Goal: Information Seeking & Learning: Learn about a topic

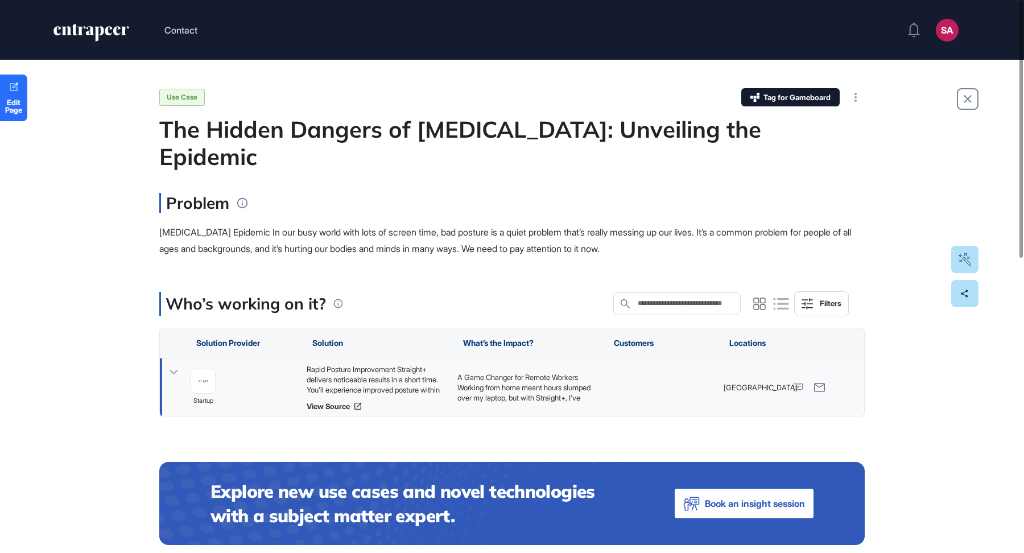
click at [389, 364] on div "Rapid Posture Improvement Straight+ delivers noticeable results in a short time…" at bounding box center [376, 379] width 139 height 31
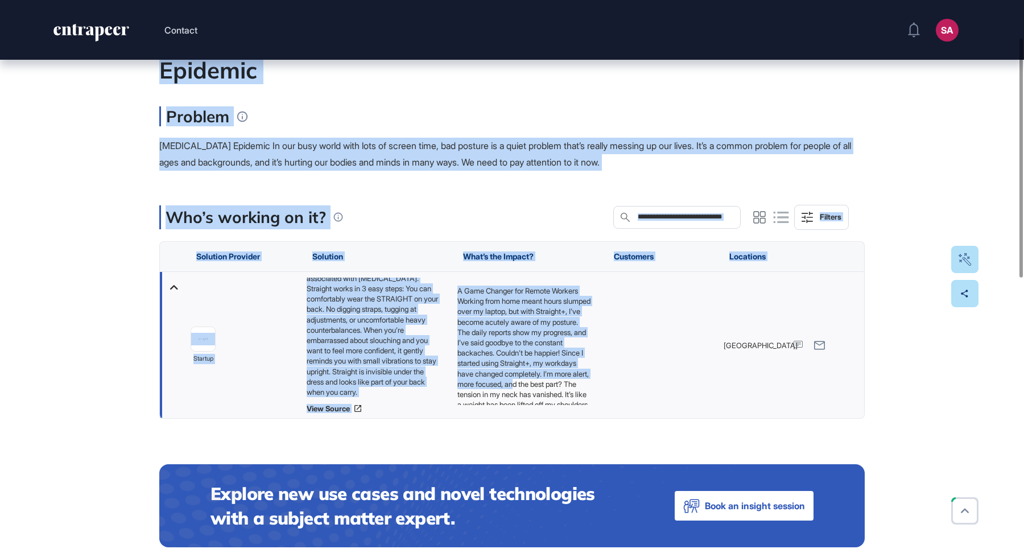
scroll to position [108, 0]
drag, startPoint x: 146, startPoint y: 106, endPoint x: 520, endPoint y: 374, distance: 460.3
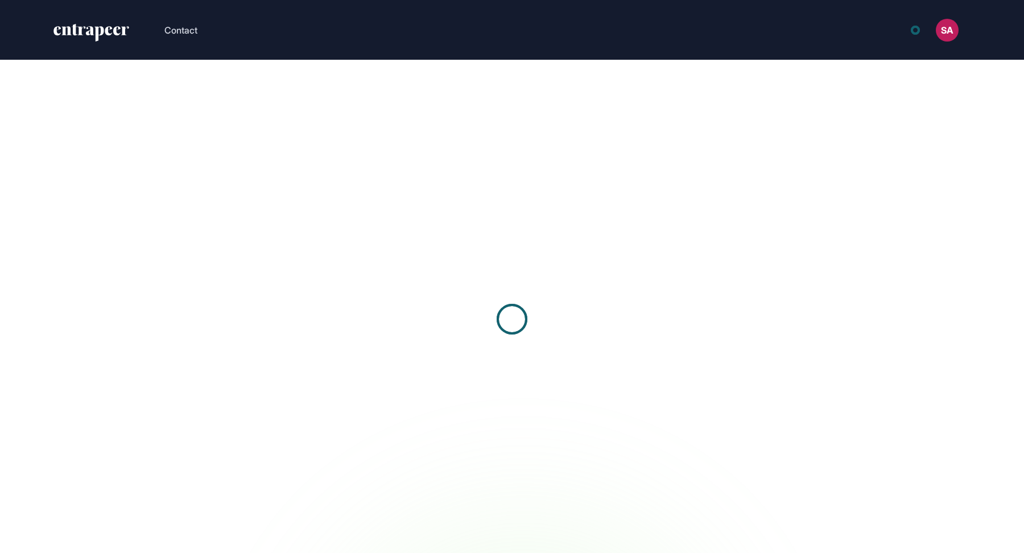
scroll to position [1, 1]
